Goal: Transaction & Acquisition: Purchase product/service

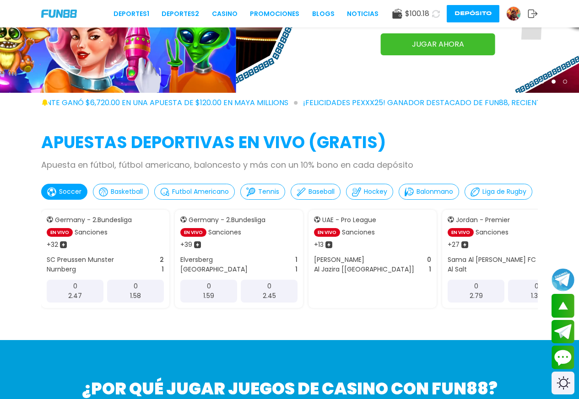
scroll to position [244, 0]
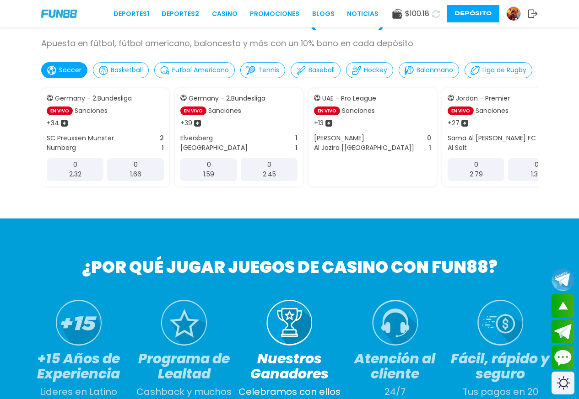
click at [232, 12] on link "CASINO" at bounding box center [225, 14] width 26 height 10
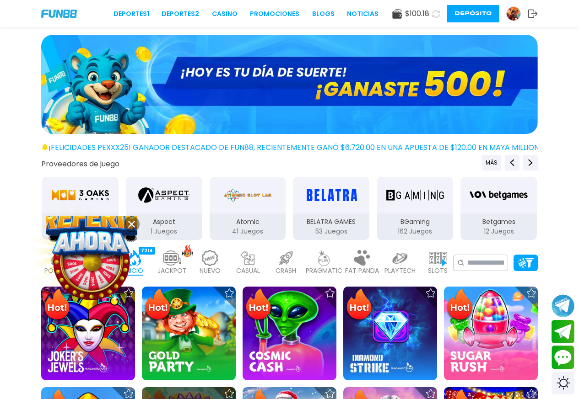
scroll to position [122, 0]
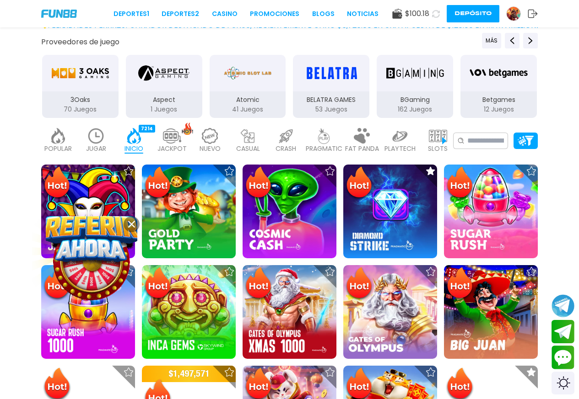
click at [104, 139] on img at bounding box center [96, 136] width 18 height 16
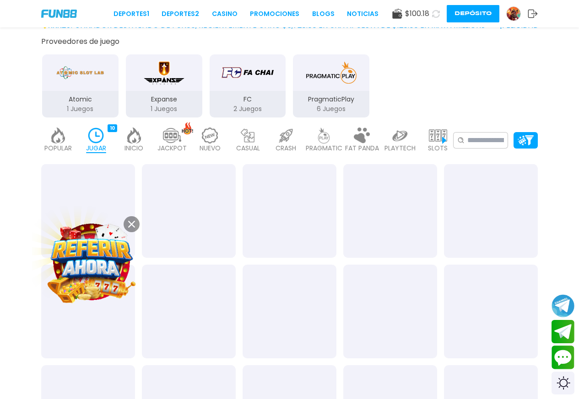
click at [133, 223] on use at bounding box center [131, 224] width 7 height 7
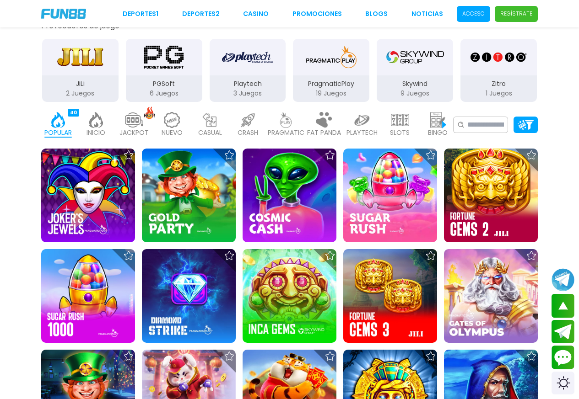
click at [483, 13] on p "Acceso" at bounding box center [473, 14] width 22 height 8
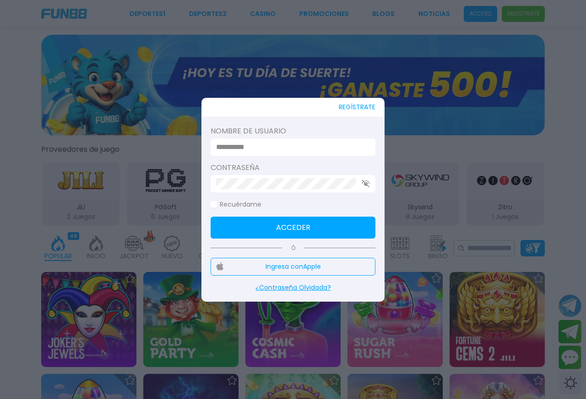
type input "**********"
drag, startPoint x: 285, startPoint y: 221, endPoint x: 322, endPoint y: 179, distance: 56.1
click at [290, 221] on button "Acceder" at bounding box center [292, 228] width 165 height 22
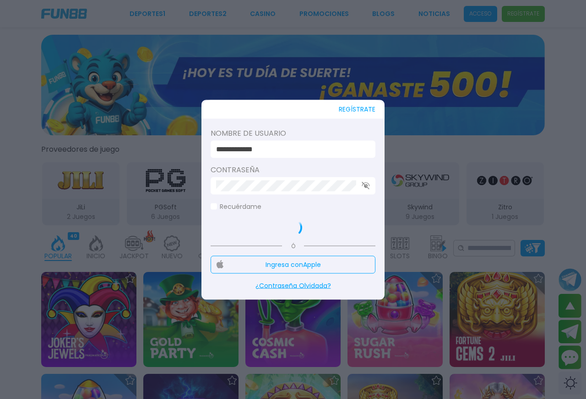
scroll to position [122, 0]
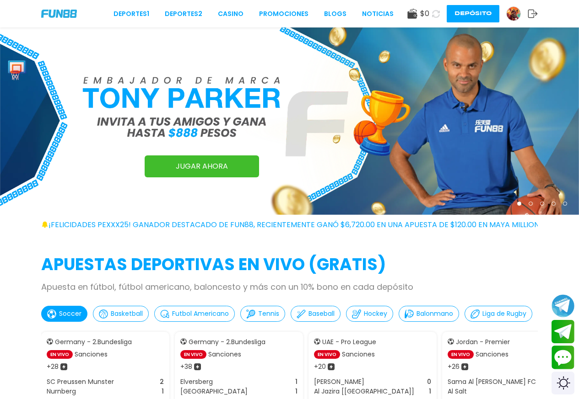
click at [234, 8] on div "Deportes 1 Deportes 2 CASINO Promociones BLOGS NOTICIAS $ 0 Depósito" at bounding box center [289, 13] width 579 height 27
click at [232, 12] on link "CASINO" at bounding box center [231, 14] width 26 height 10
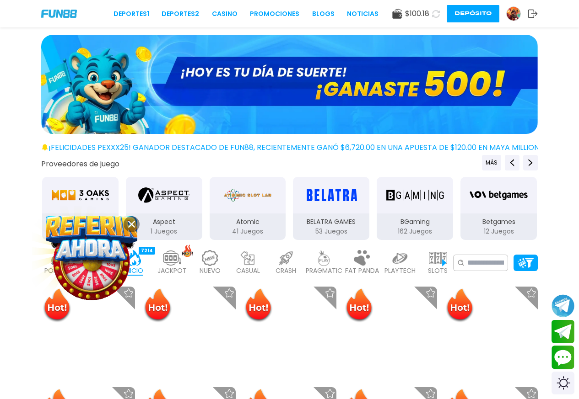
scroll to position [122, 0]
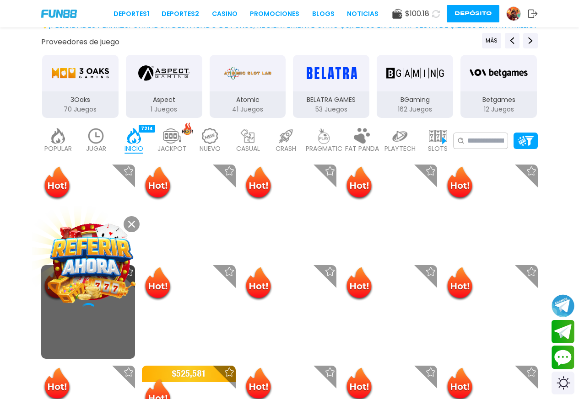
click at [107, 142] on div "JUGAR 10" at bounding box center [95, 141] width 33 height 37
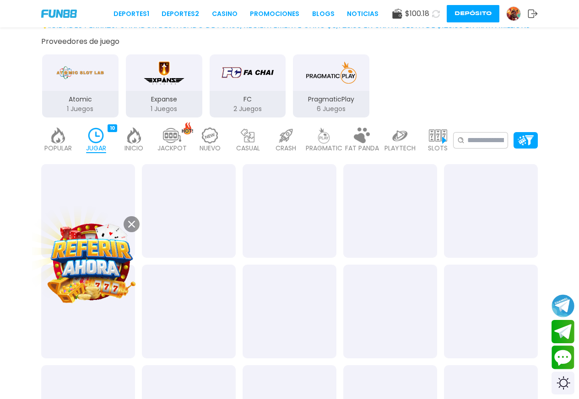
click at [131, 225] on use at bounding box center [131, 224] width 7 height 7
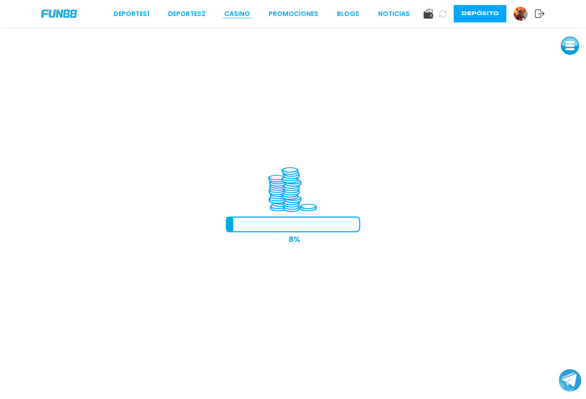
click at [246, 15] on link "CASINO" at bounding box center [237, 14] width 26 height 10
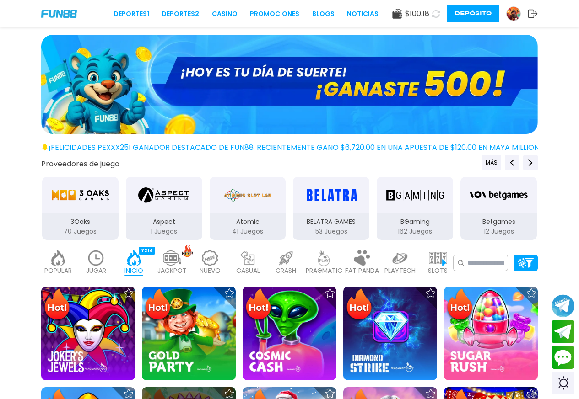
scroll to position [122, 0]
